Goal: Obtain resource: Download file/media

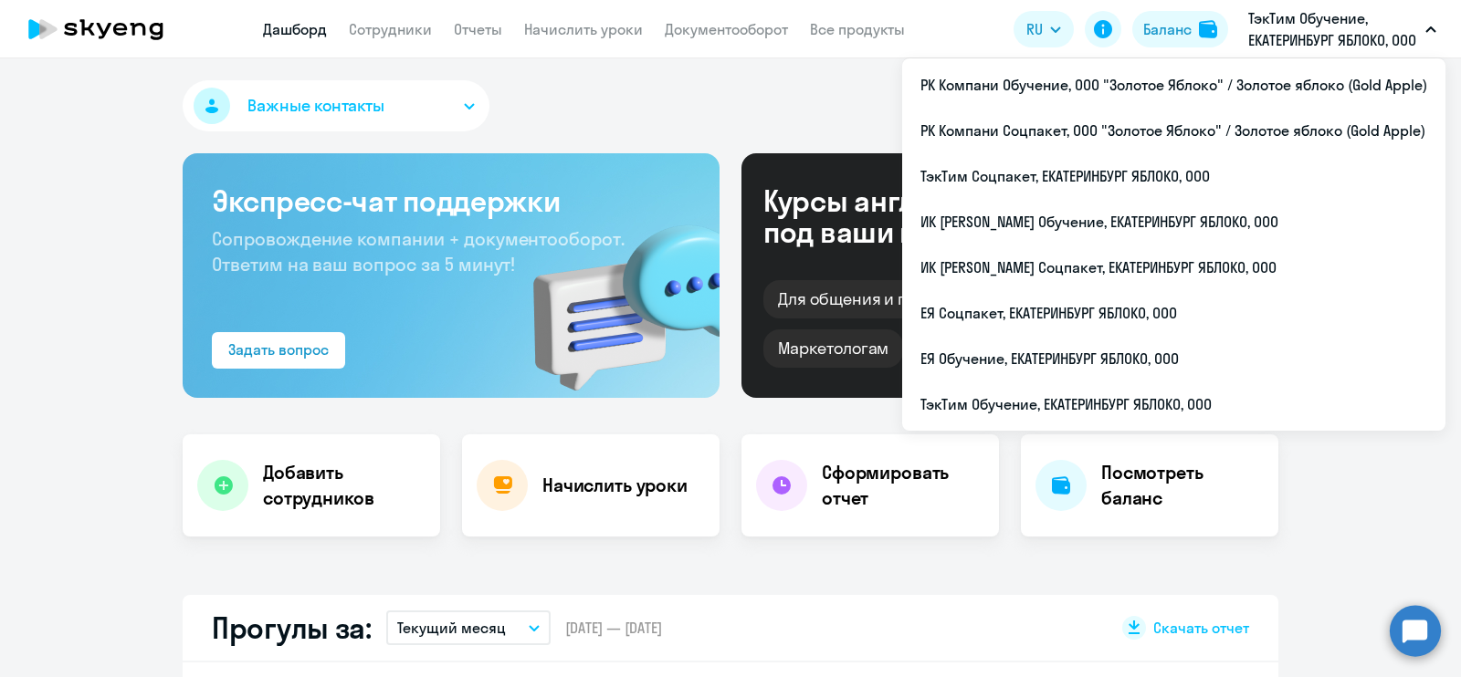
select select "30"
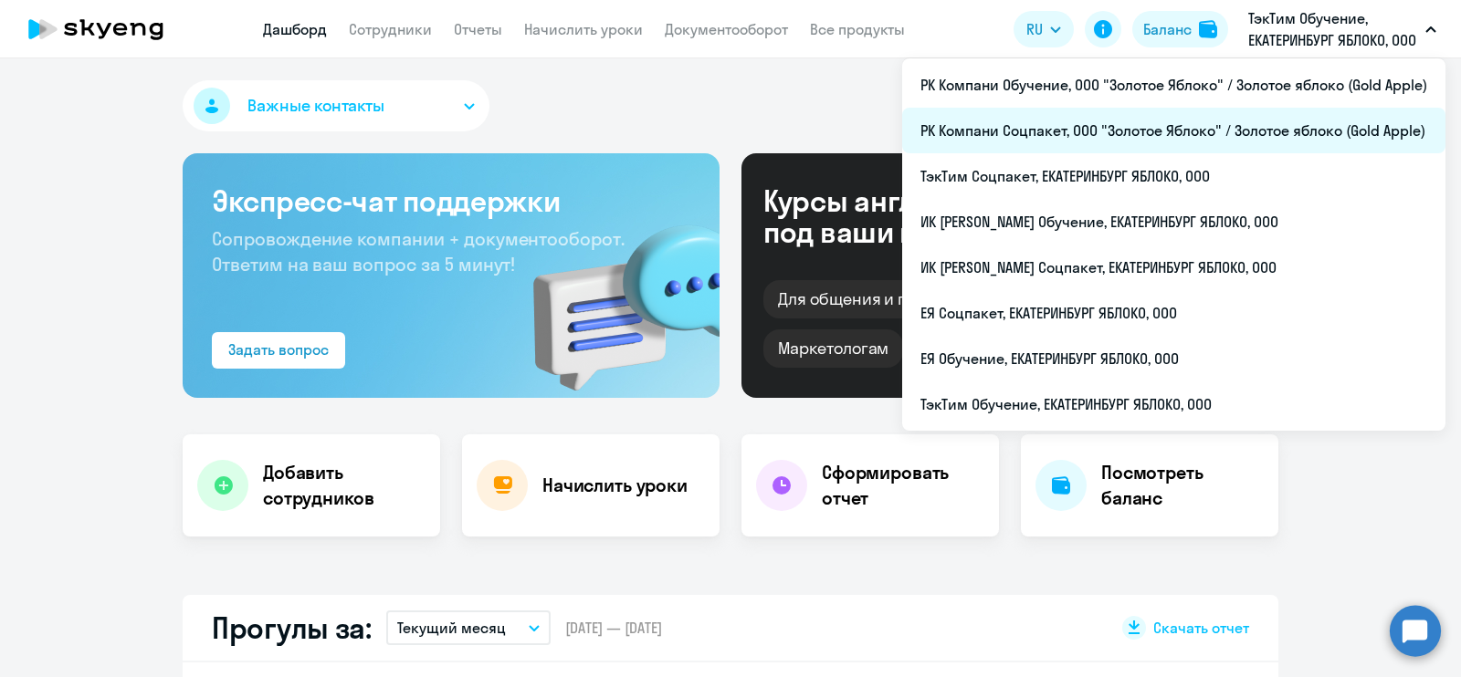
click at [1267, 111] on li "РК Компани Соцпакет, ООО "Золотое Яблоко" / Золотое яблоко (Gold Apple)" at bounding box center [1173, 131] width 543 height 46
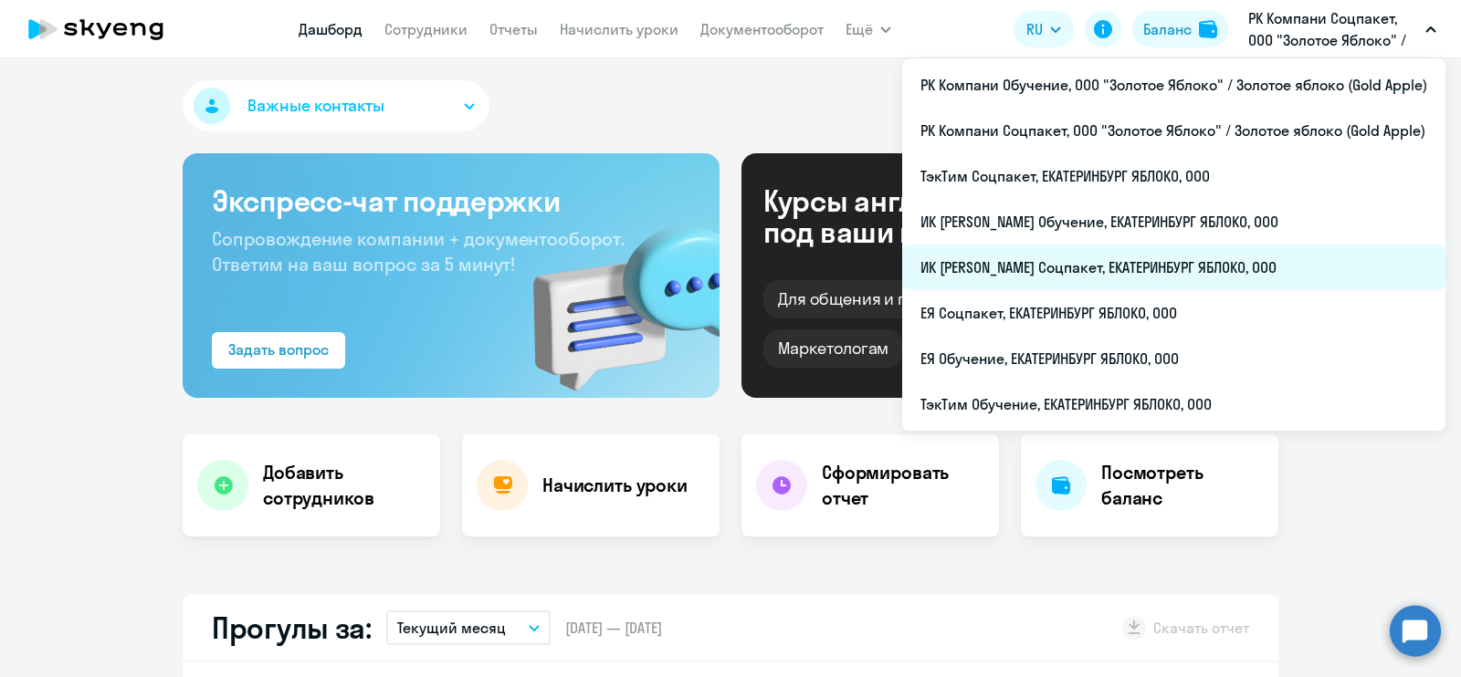
select select "30"
click at [1309, 262] on li "ИК [PERSON_NAME] Соцпакет, ЕКАТЕРИНБУРГ ЯБЛОКО, ООО" at bounding box center [1173, 268] width 543 height 46
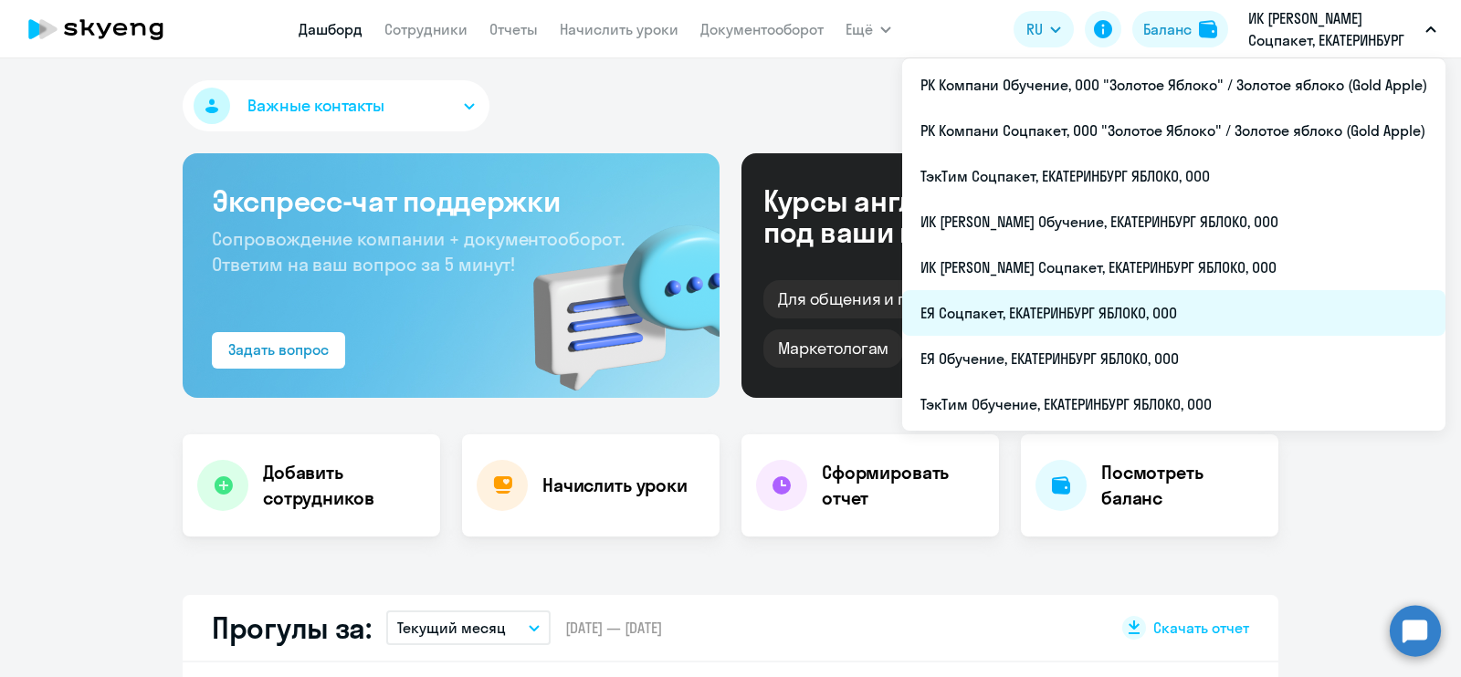
select select "30"
click at [1228, 300] on li "ЕЯ Соцпакет, ЕКАТЕРИНБУРГ ЯБЛОКО, ООО" at bounding box center [1173, 313] width 543 height 46
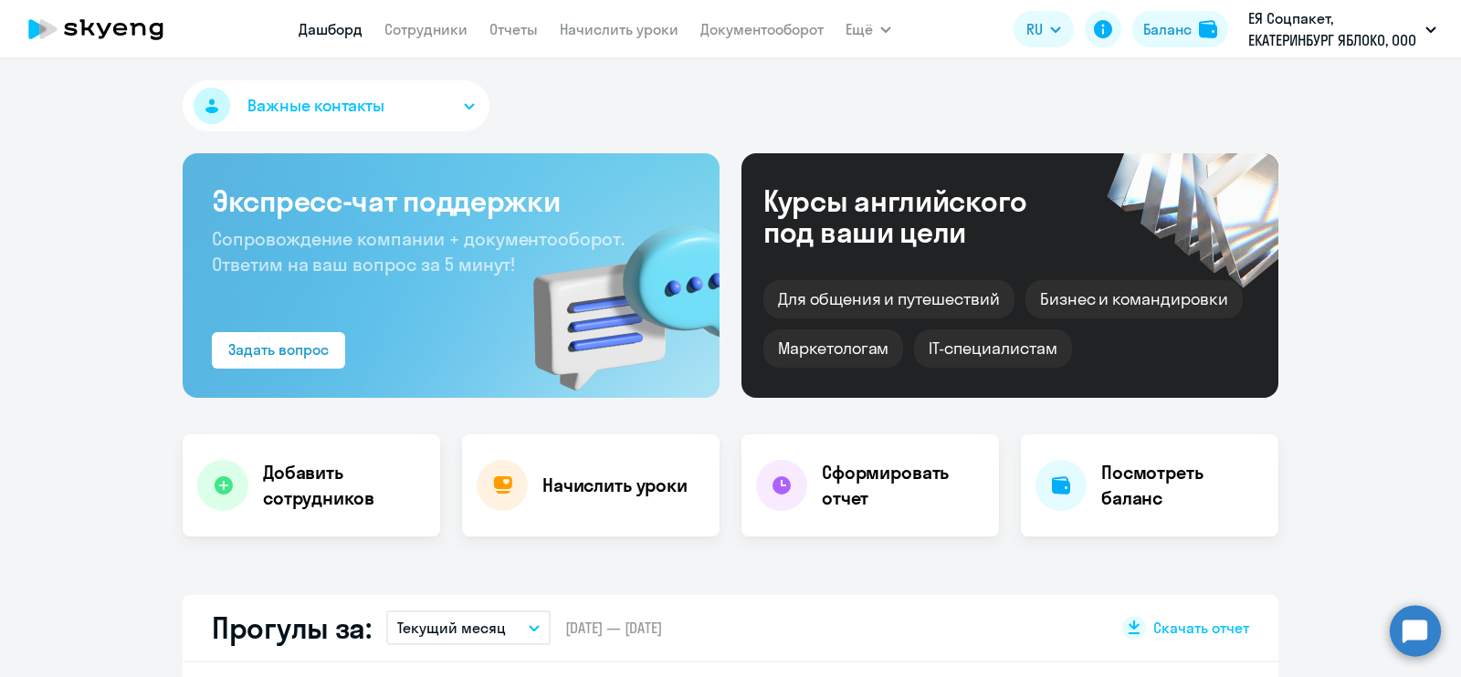
scroll to position [227, 0]
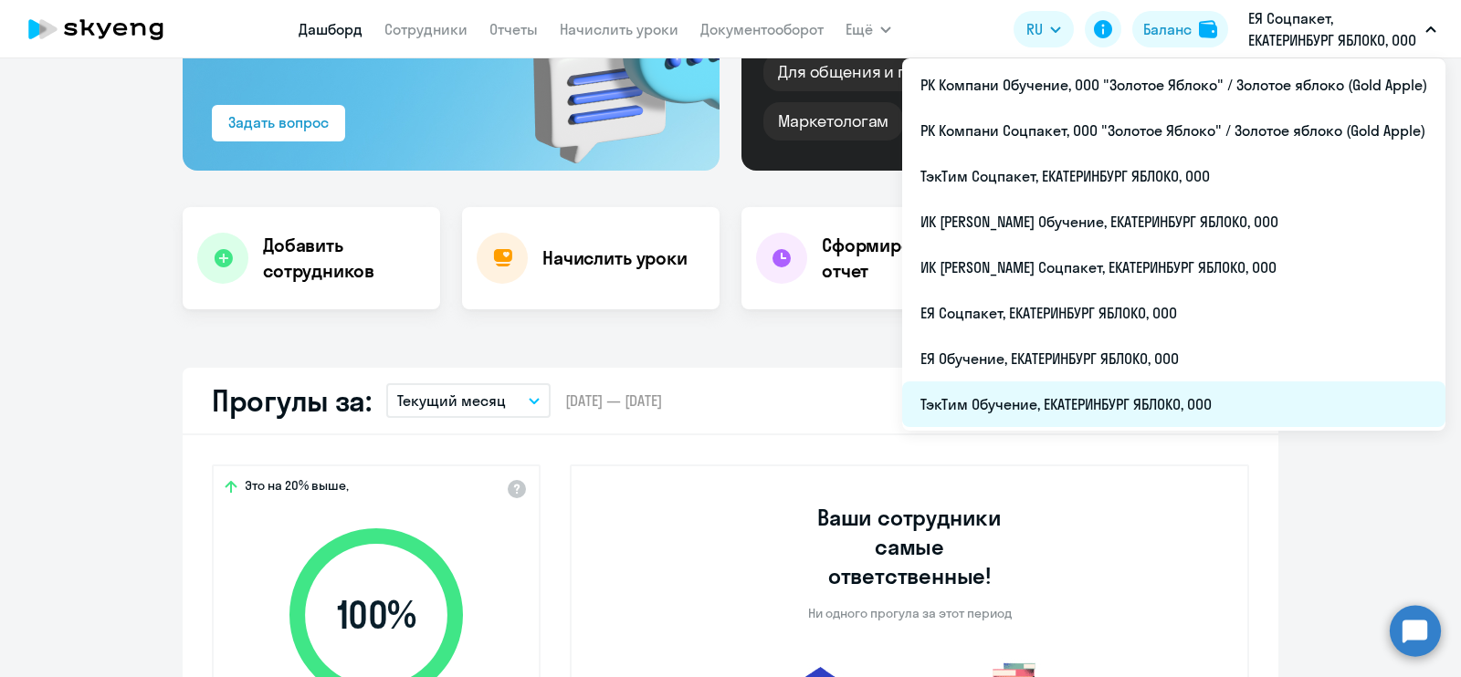
click at [1205, 393] on li "ТэкТим Обучение, ЕКАТЕРИНБУРГ ЯБЛОКО, ООО" at bounding box center [1173, 405] width 543 height 46
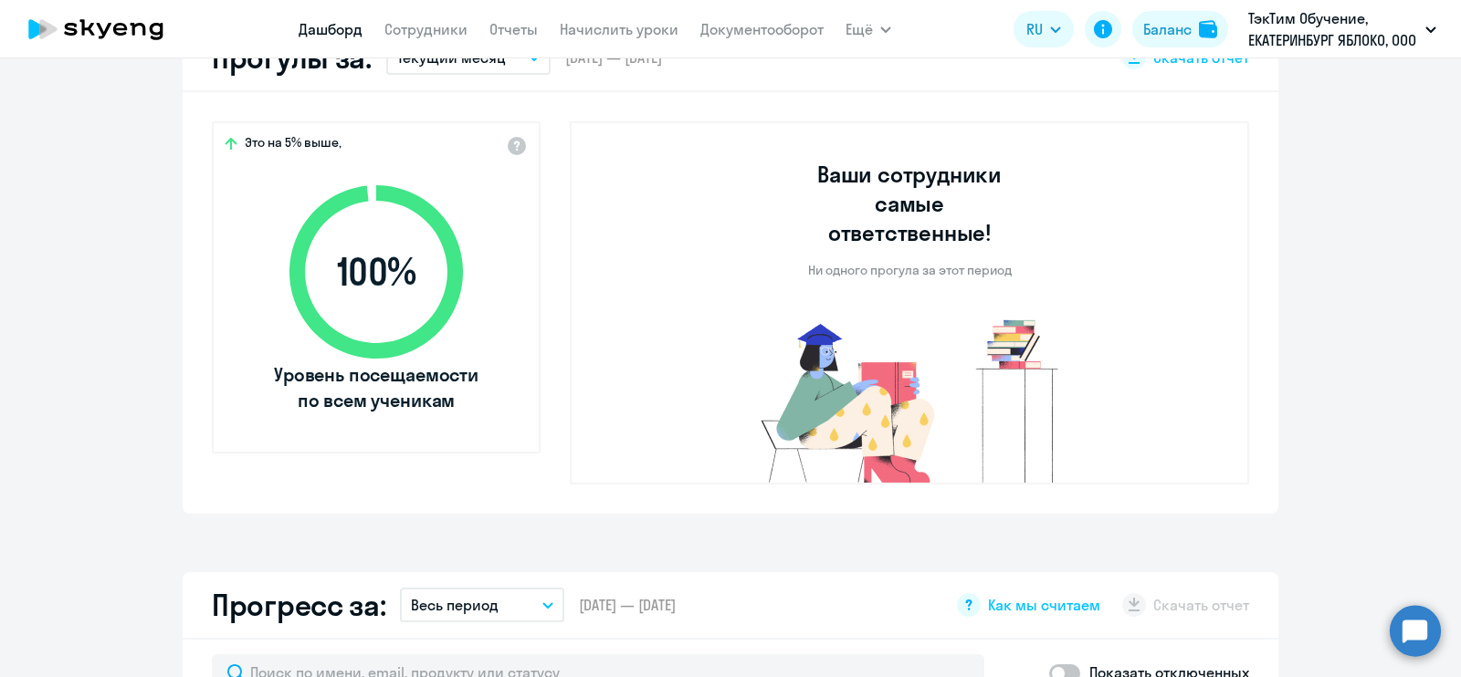
scroll to position [456, 0]
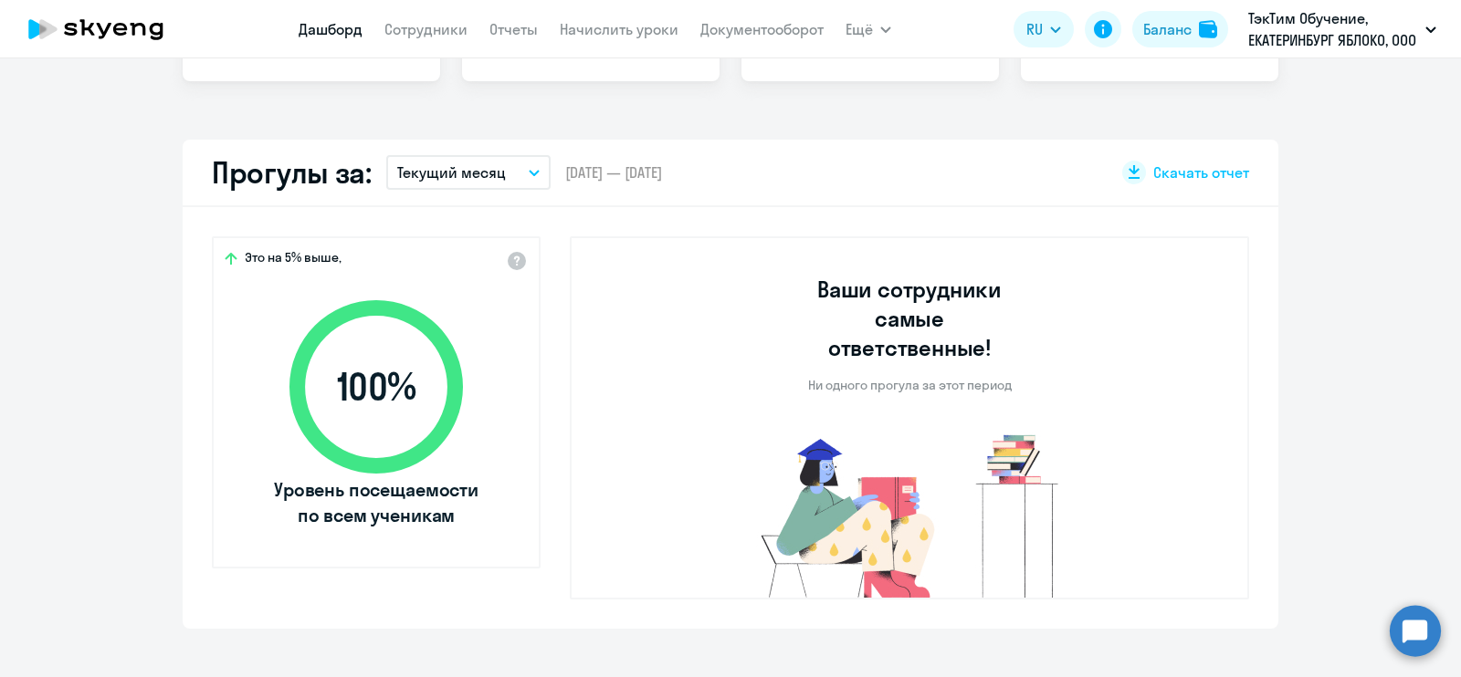
select select "30"
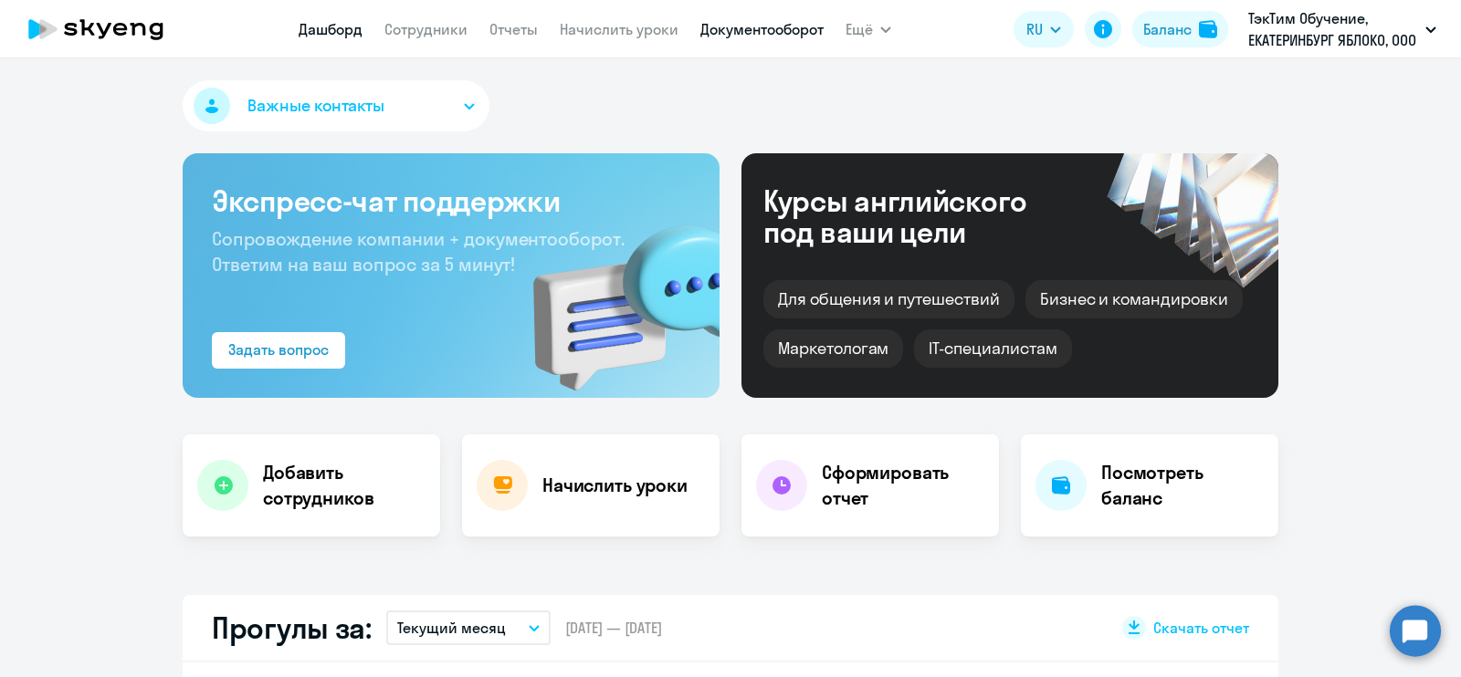
click at [783, 30] on link "Документооборот" at bounding box center [761, 29] width 123 height 18
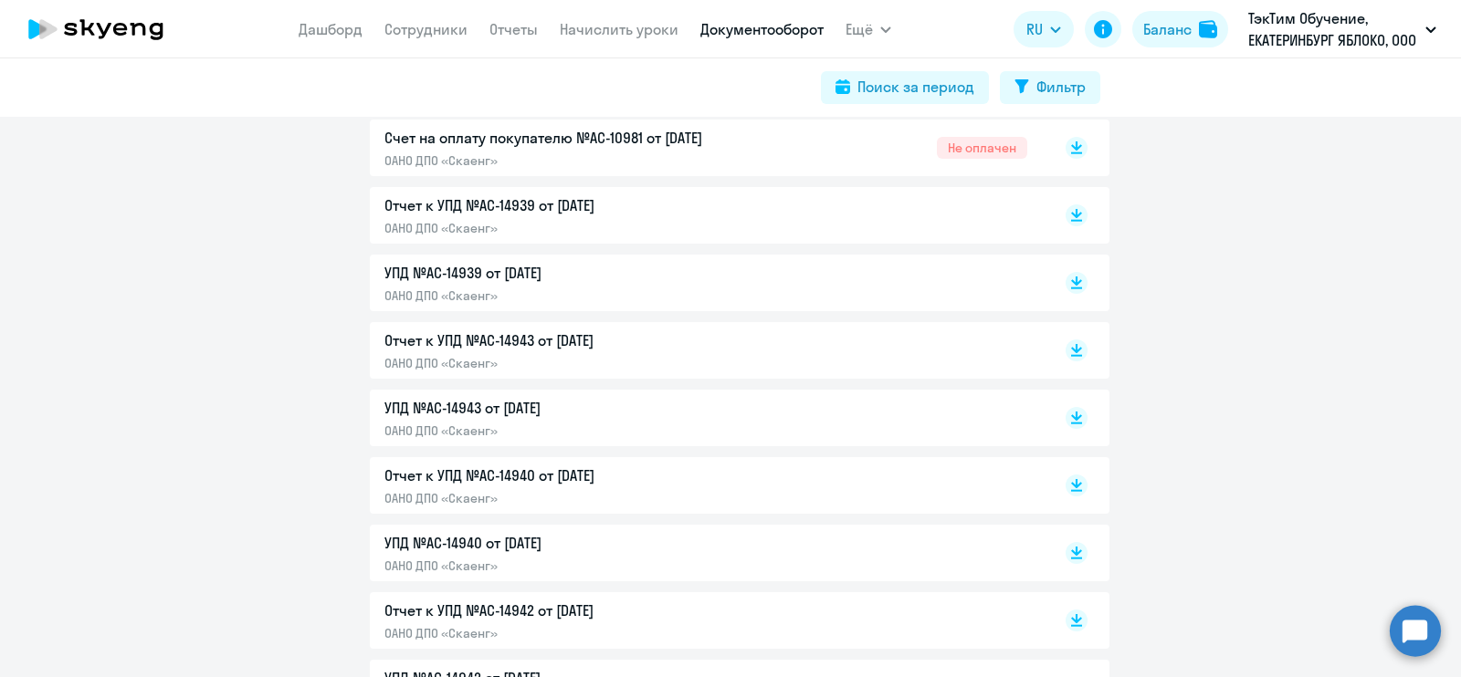
scroll to position [571, 0]
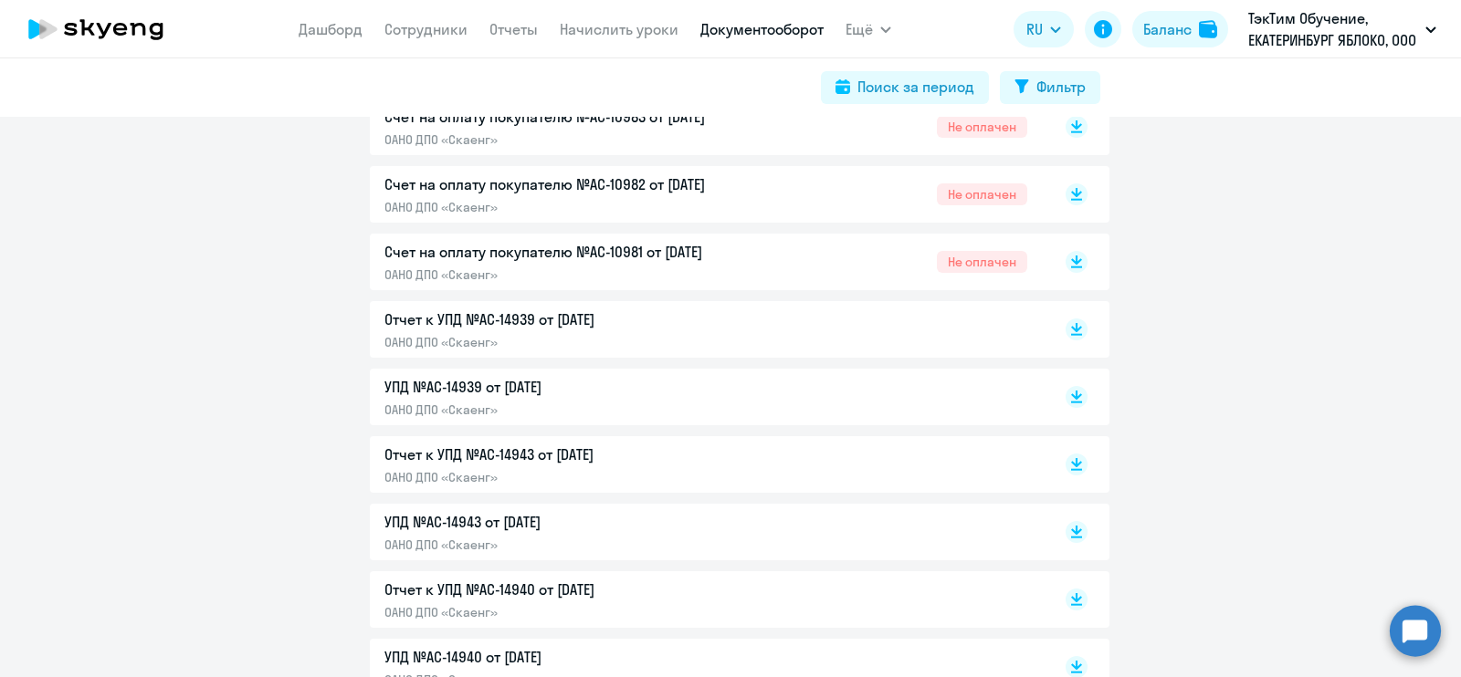
click at [844, 330] on div "Отчет к УПД №AC-14939 от [DATE] ОАНО ДПО «Скаенг»" at bounding box center [705, 330] width 643 height 42
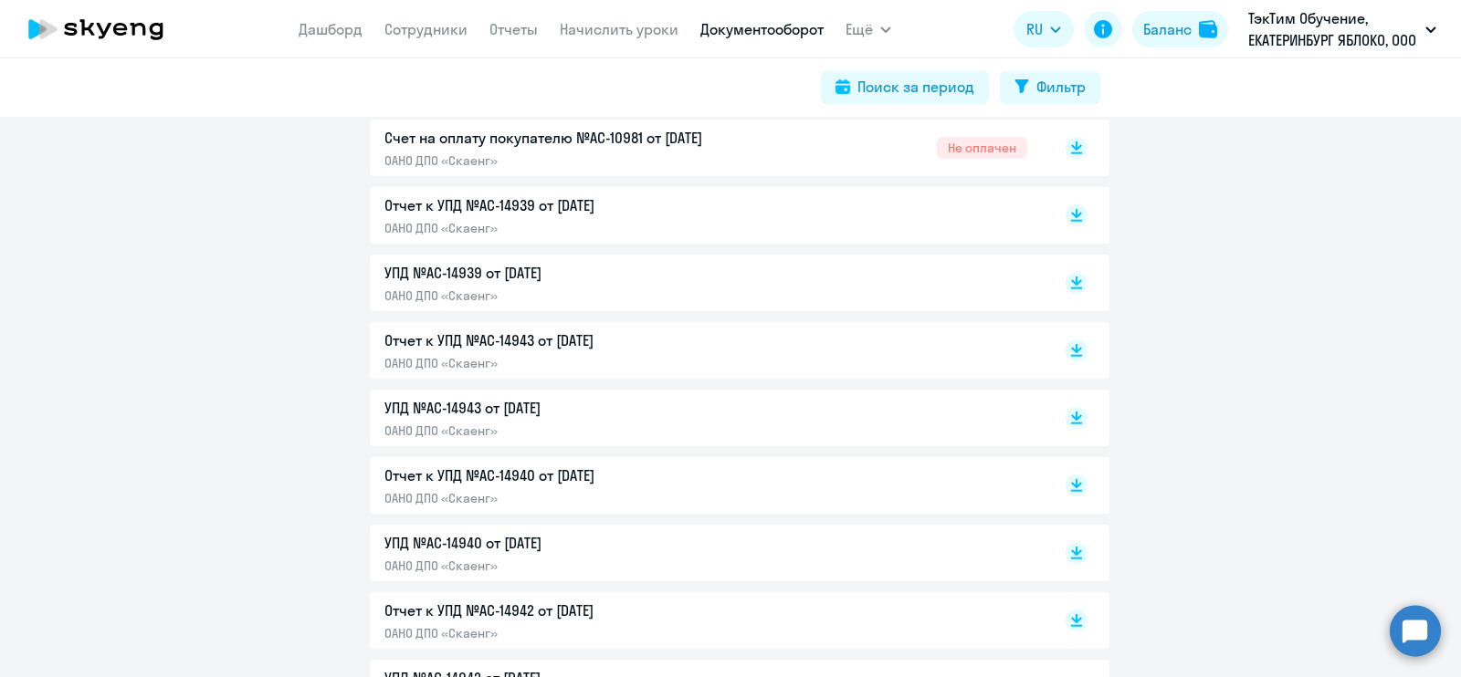
click at [854, 277] on div "УПД №AC-14939 от [DATE] ОАНО ДПО «Скаенг»" at bounding box center [705, 283] width 643 height 42
click at [780, 344] on div "Отчет к УПД №AC-14943 от [DATE] ОАНО ДПО «Скаенг»" at bounding box center [705, 351] width 643 height 42
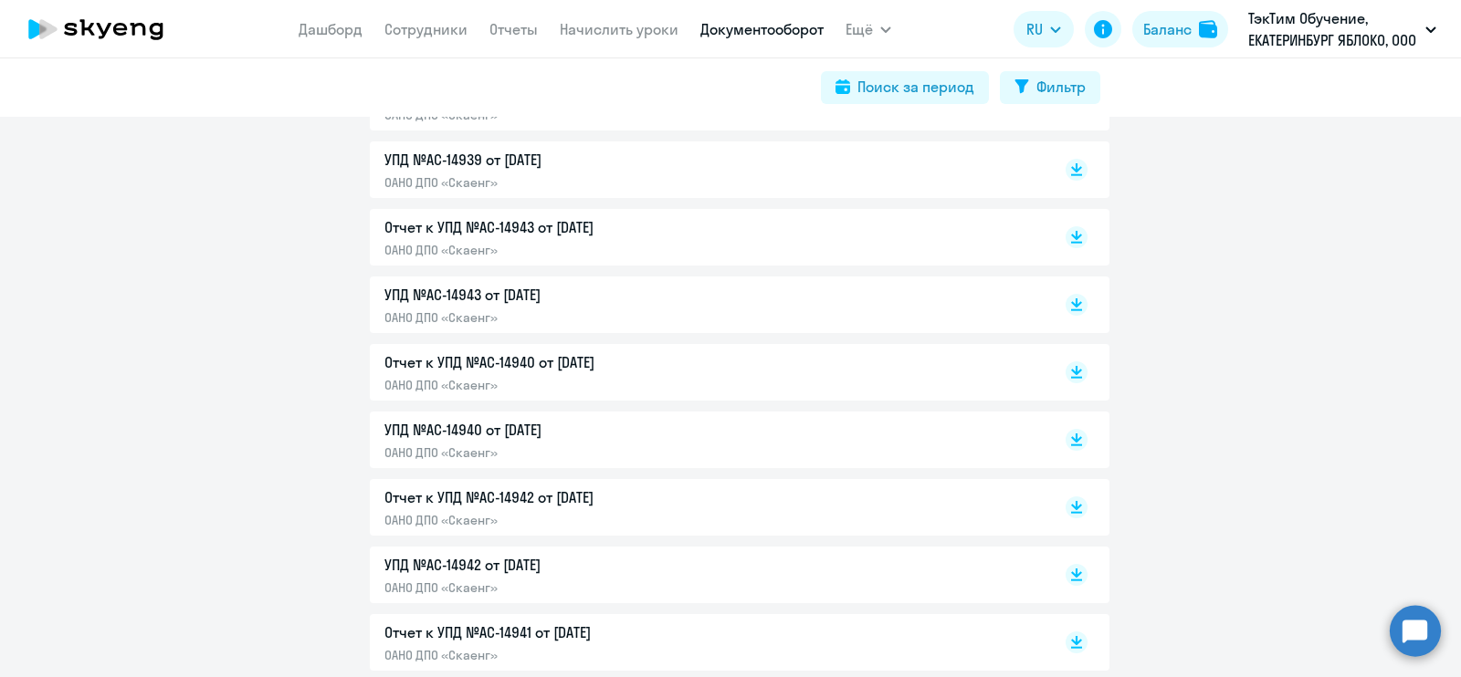
click at [607, 445] on p "ОАНО ДПО «Скаенг»" at bounding box center [575, 453] width 383 height 16
click at [641, 448] on p "ОАНО ДПО «Скаенг»" at bounding box center [575, 453] width 383 height 16
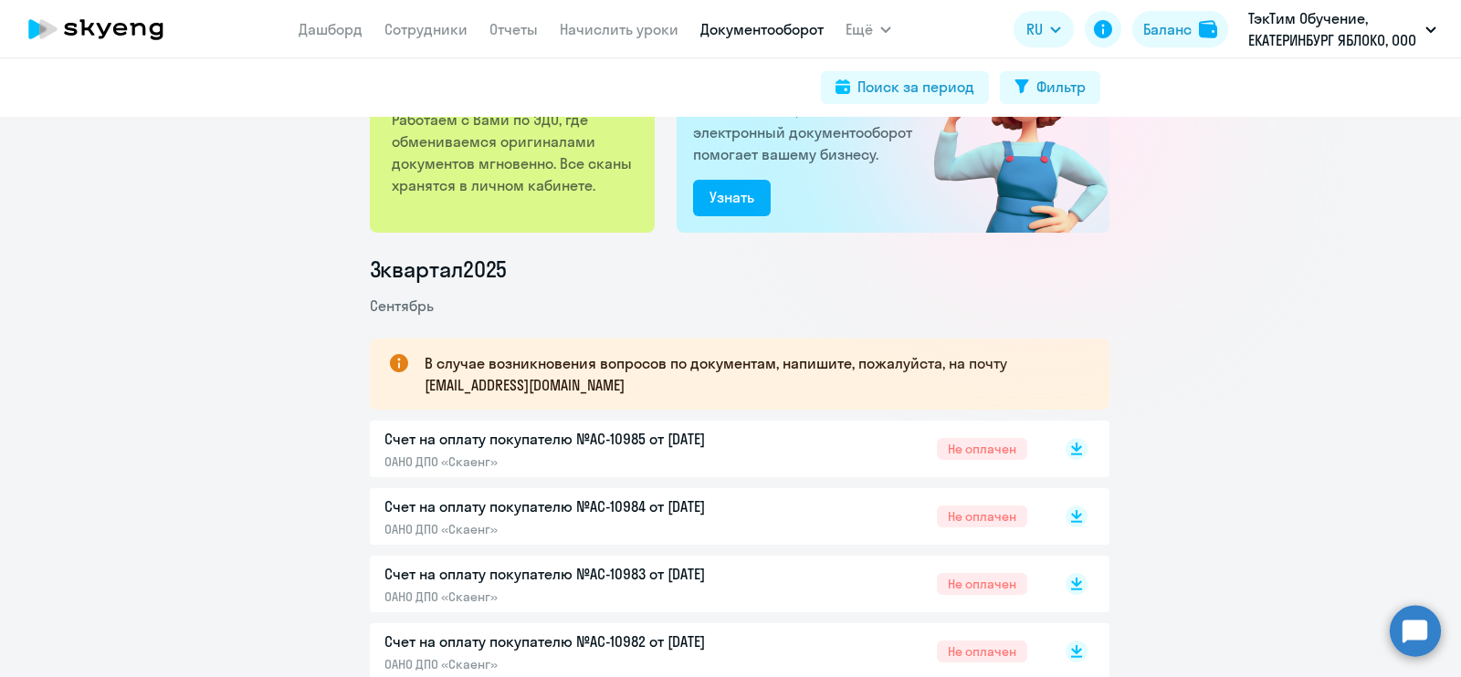
scroll to position [0, 0]
